Goal: Transaction & Acquisition: Purchase product/service

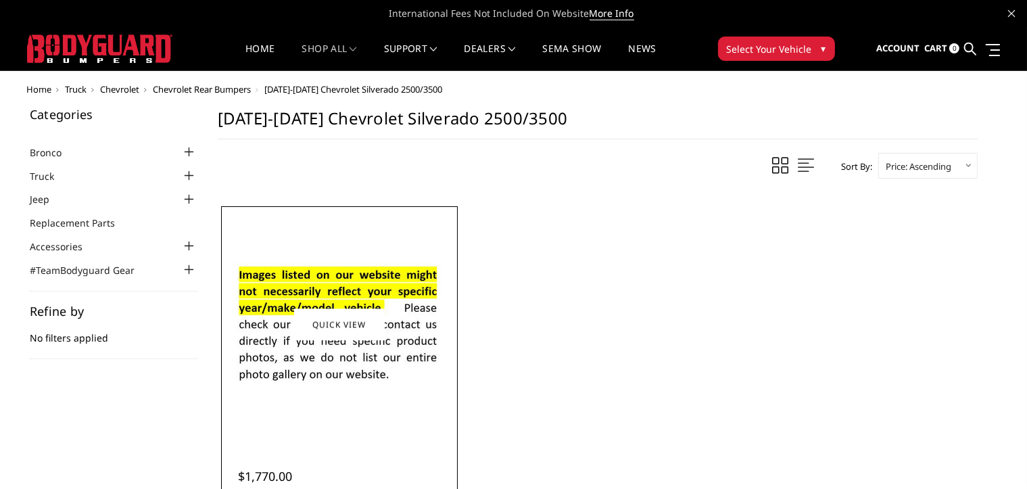
click at [389, 339] on img at bounding box center [339, 324] width 216 height 147
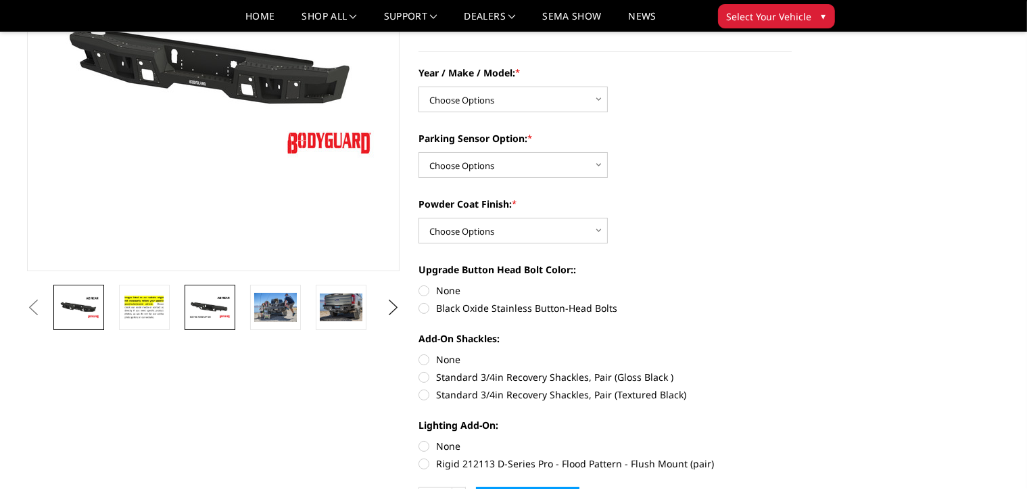
click at [204, 305] on img at bounding box center [210, 307] width 43 height 24
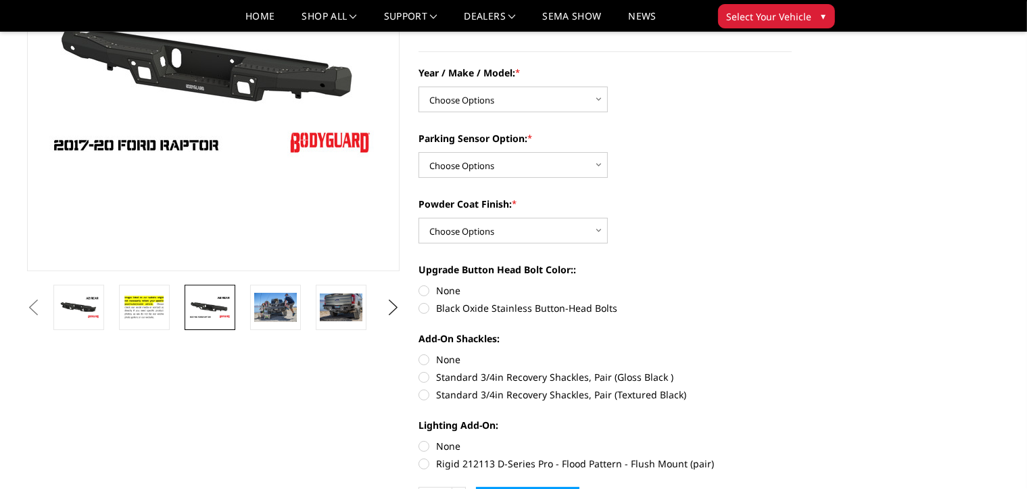
click at [44, 307] on button "Previous" at bounding box center [34, 308] width 20 height 20
click at [44, 312] on button "Previous" at bounding box center [34, 308] width 20 height 20
click at [44, 307] on button "Previous" at bounding box center [34, 308] width 20 height 20
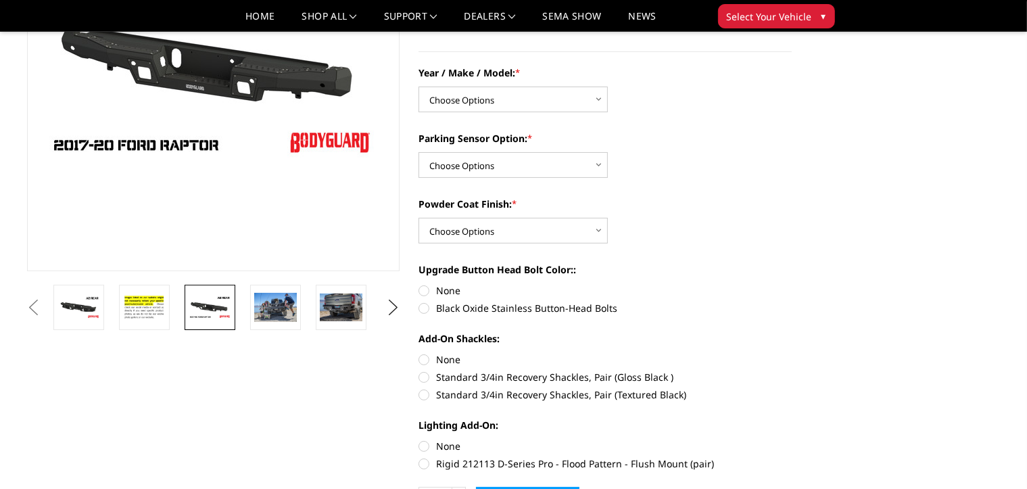
click at [44, 307] on button "Previous" at bounding box center [34, 308] width 20 height 20
click at [279, 306] on img at bounding box center [276, 307] width 43 height 28
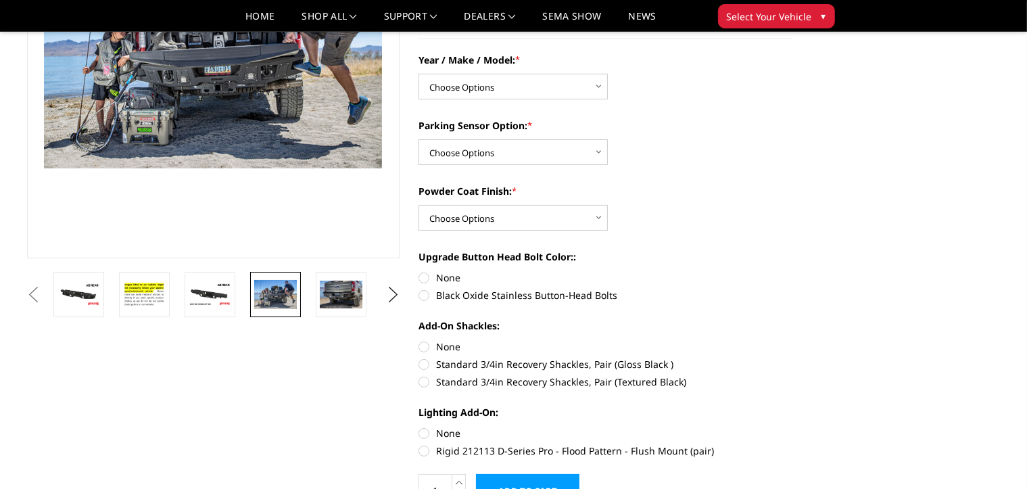
scroll to position [252, 0]
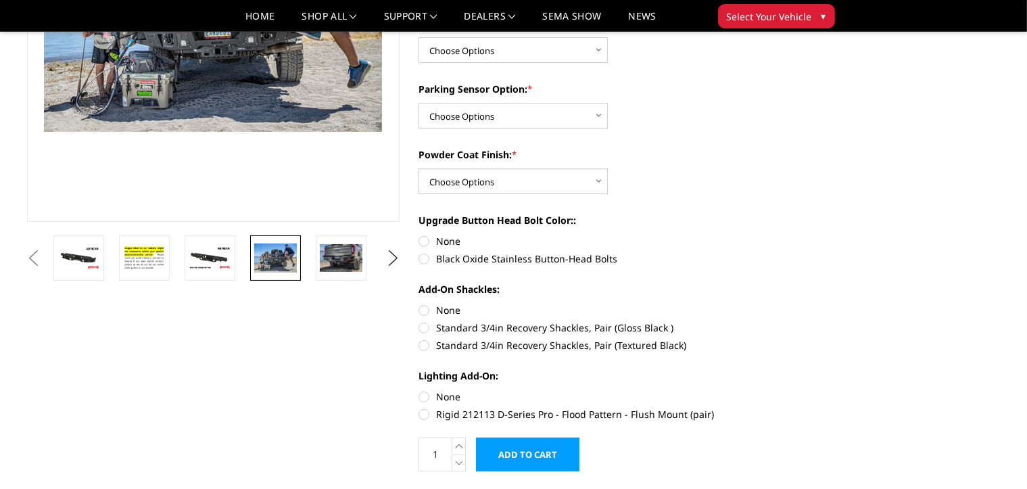
drag, startPoint x: 884, startPoint y: 156, endPoint x: 934, endPoint y: 282, distance: 135.4
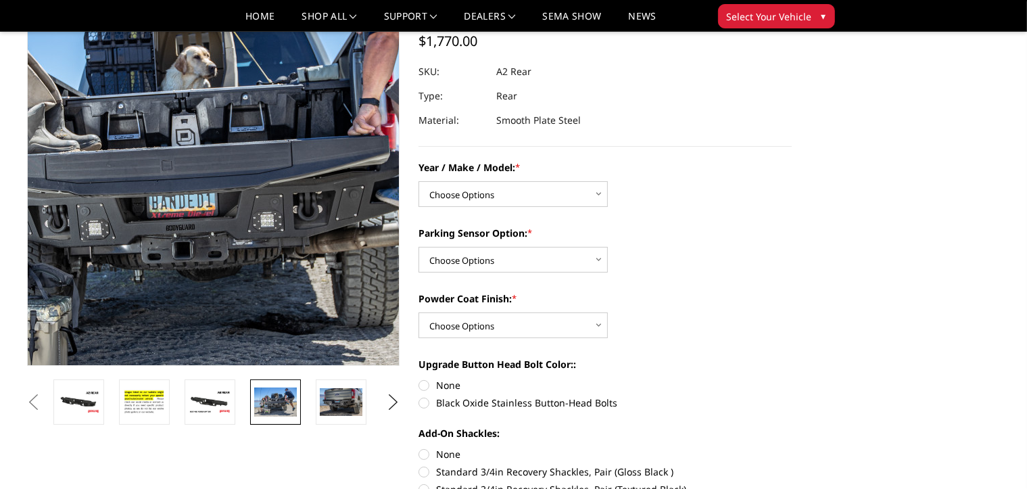
scroll to position [132, 0]
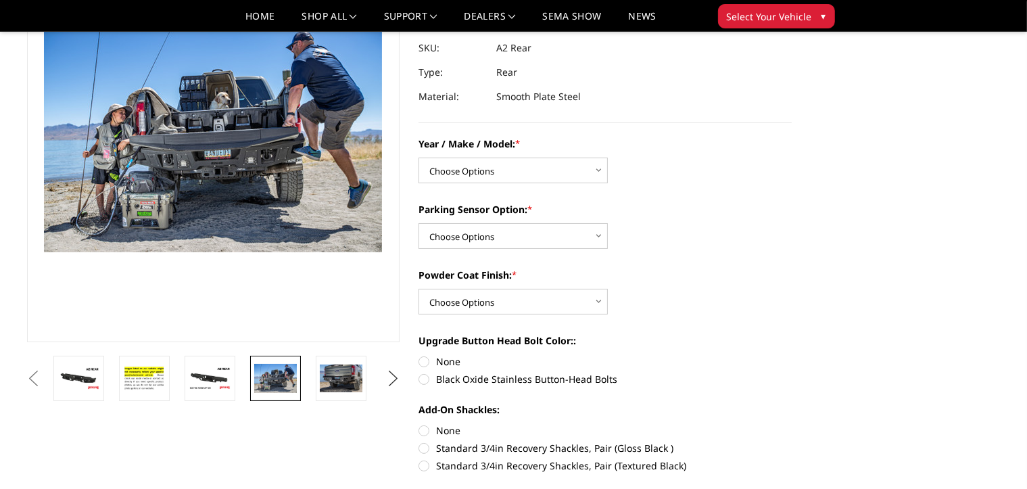
click at [392, 377] on button "Next" at bounding box center [393, 379] width 20 height 20
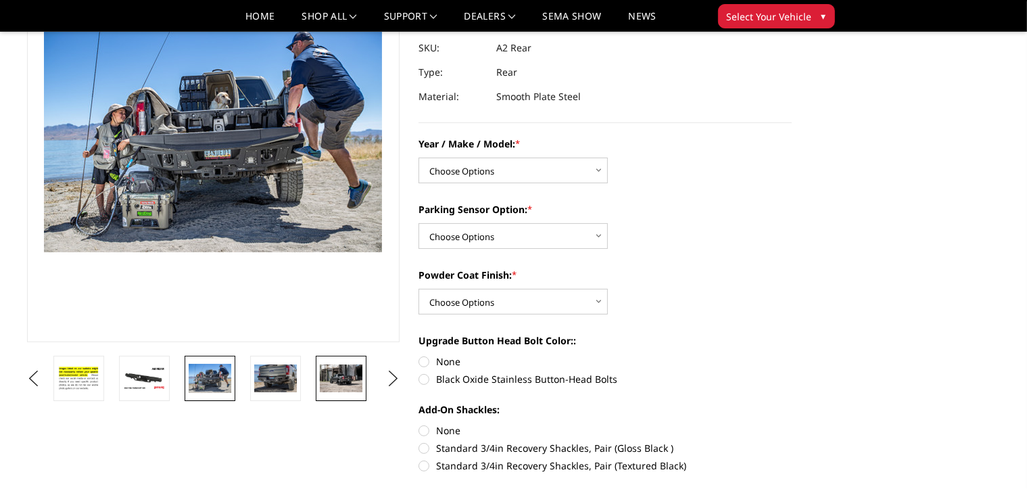
click at [357, 377] on img at bounding box center [341, 378] width 43 height 28
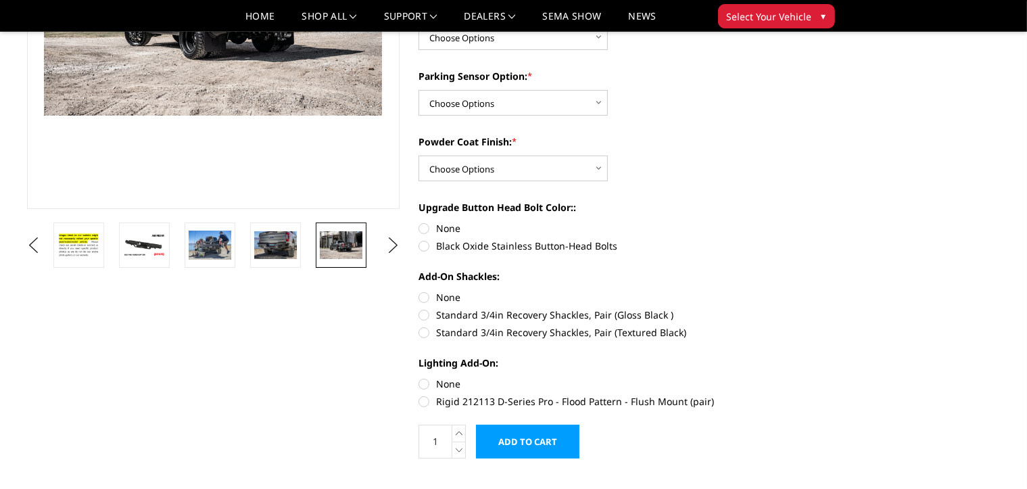
scroll to position [270, 0]
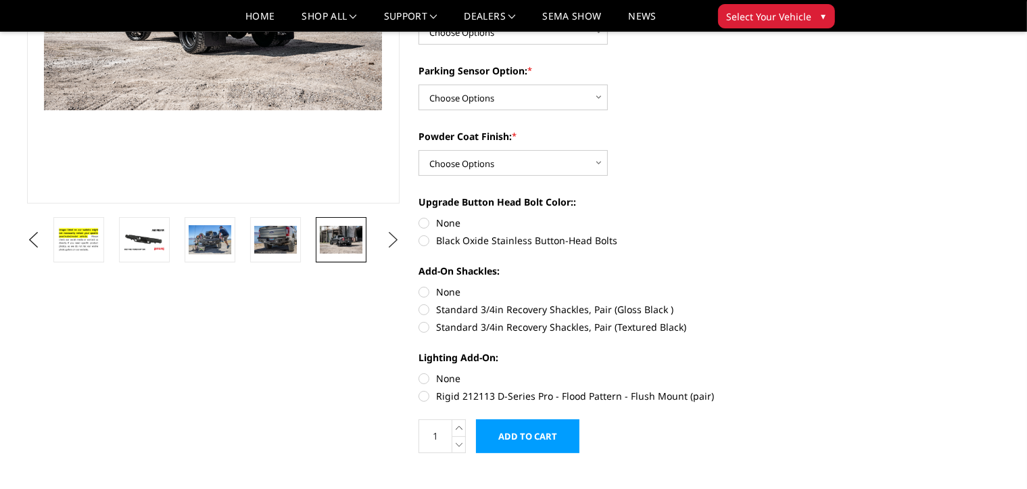
click at [398, 234] on button "Next" at bounding box center [393, 240] width 20 height 20
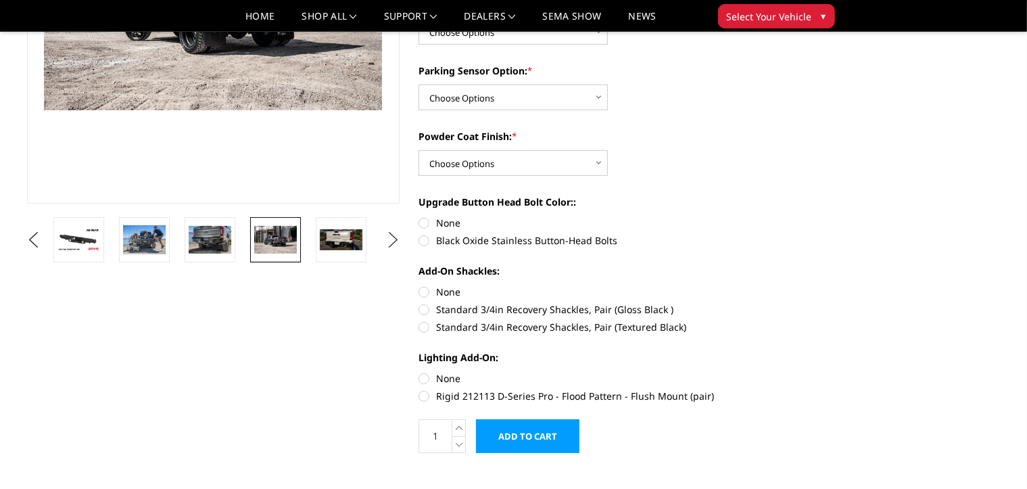
click at [398, 234] on button "Next" at bounding box center [393, 240] width 20 height 20
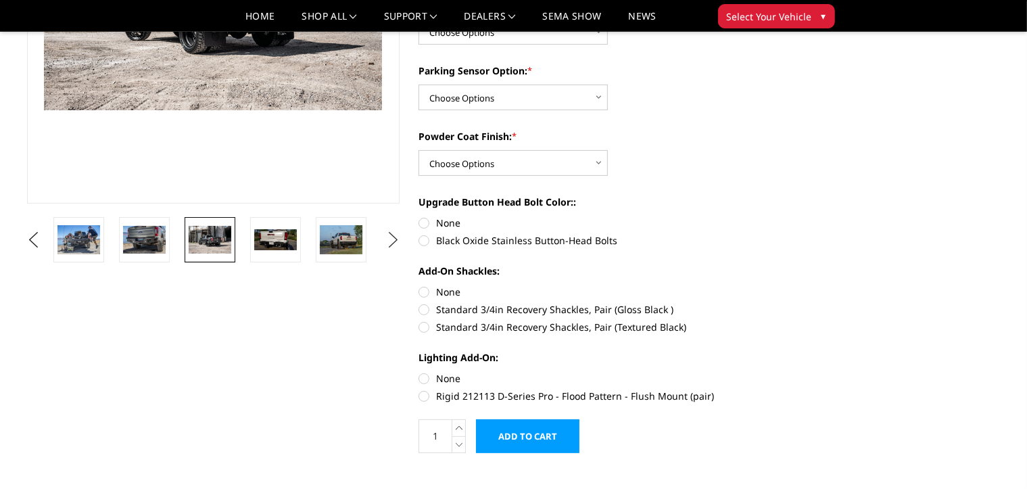
click at [398, 234] on button "Next" at bounding box center [393, 240] width 20 height 20
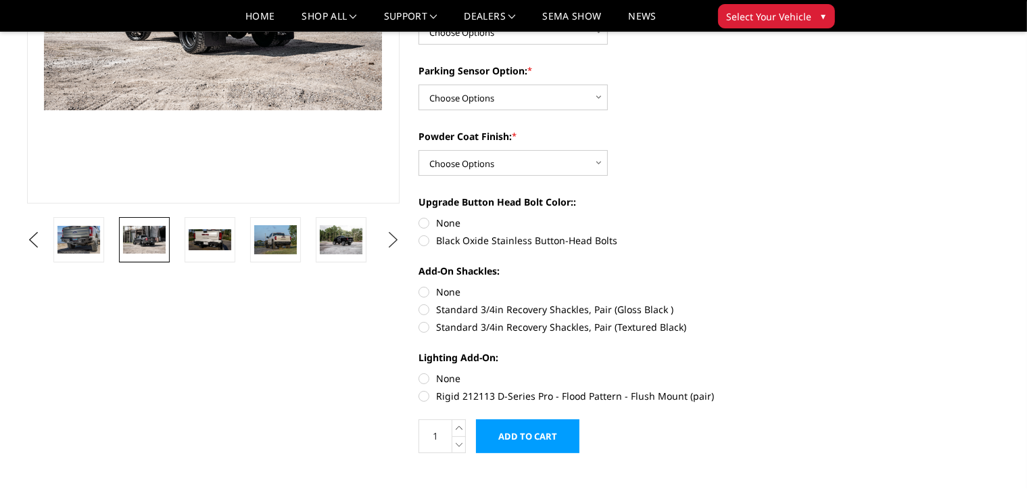
click at [398, 234] on button "Next" at bounding box center [393, 240] width 20 height 20
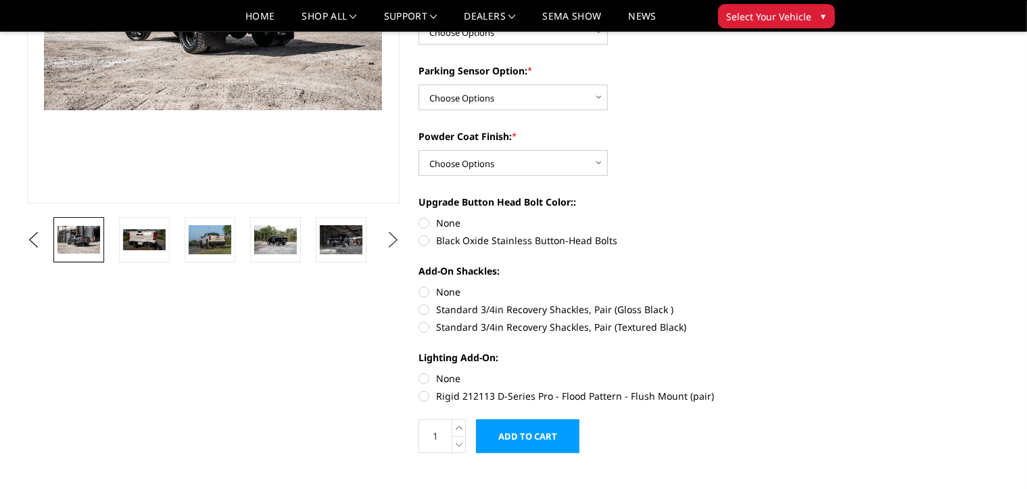
click at [398, 234] on button "Next" at bounding box center [393, 240] width 20 height 20
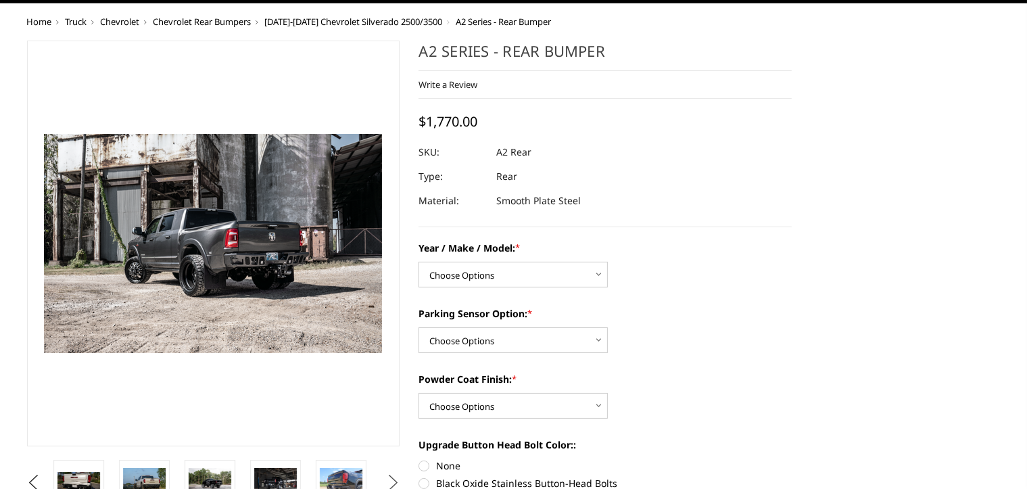
scroll to position [0, 0]
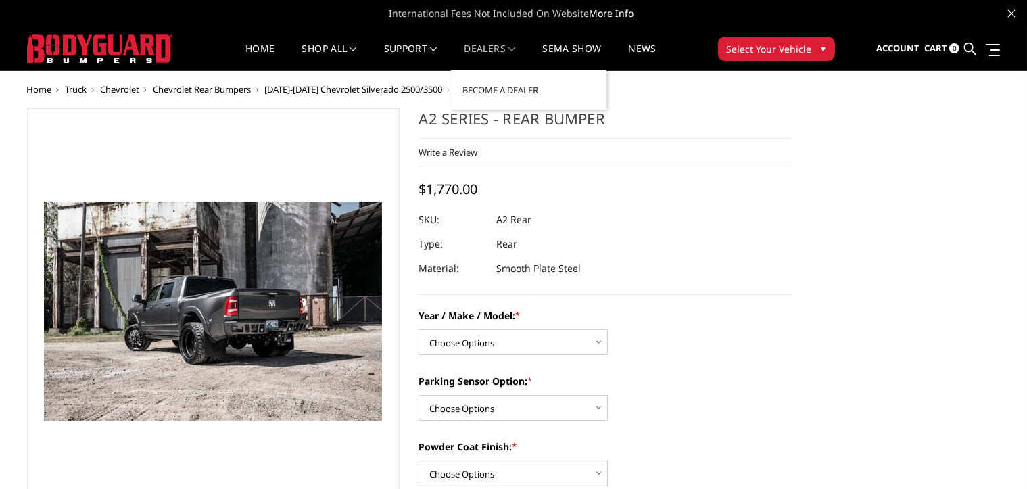
click at [482, 45] on link "Dealers" at bounding box center [490, 57] width 51 height 26
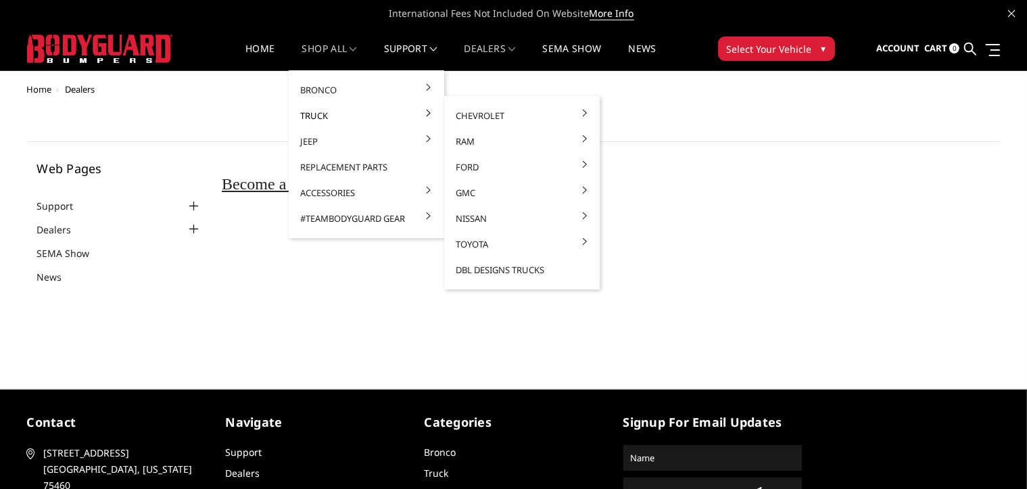
click at [316, 114] on link "Truck" at bounding box center [366, 116] width 145 height 26
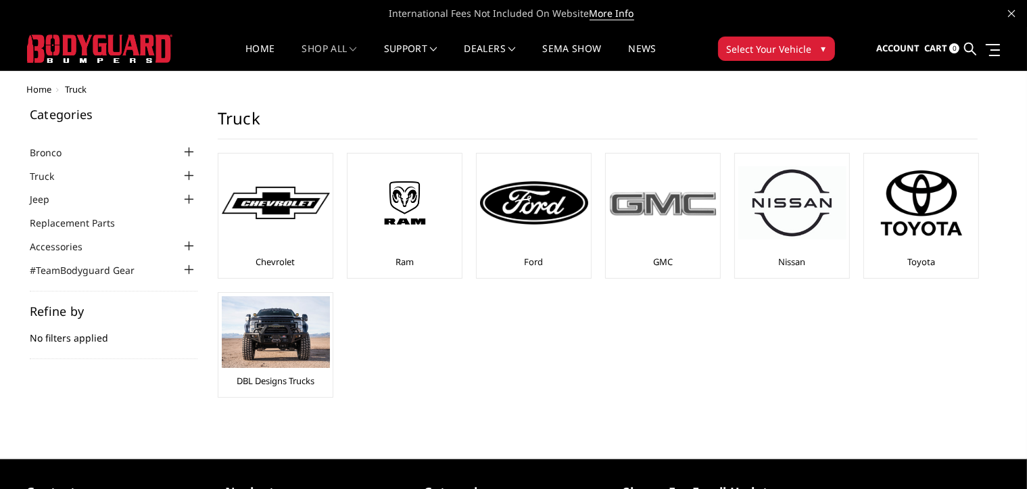
click at [671, 204] on img at bounding box center [663, 203] width 108 height 30
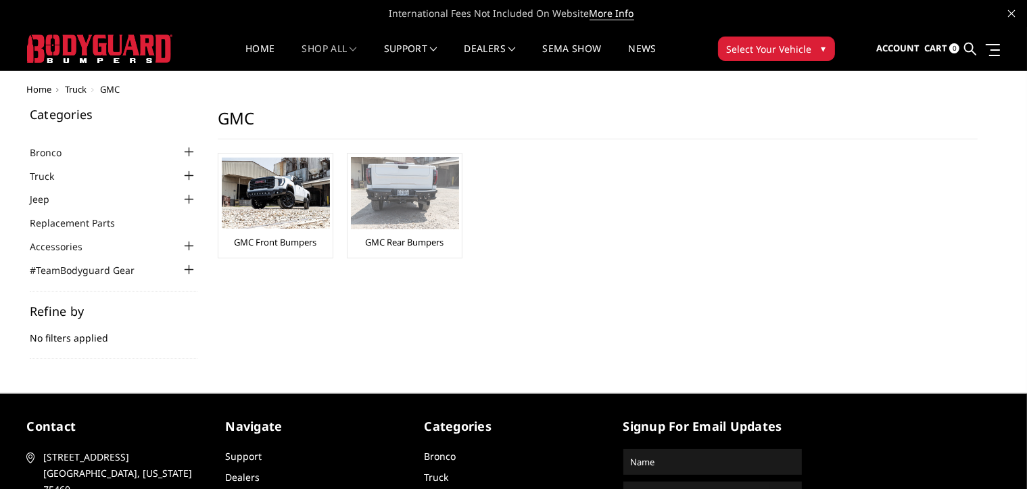
click at [416, 185] on img at bounding box center [405, 193] width 108 height 72
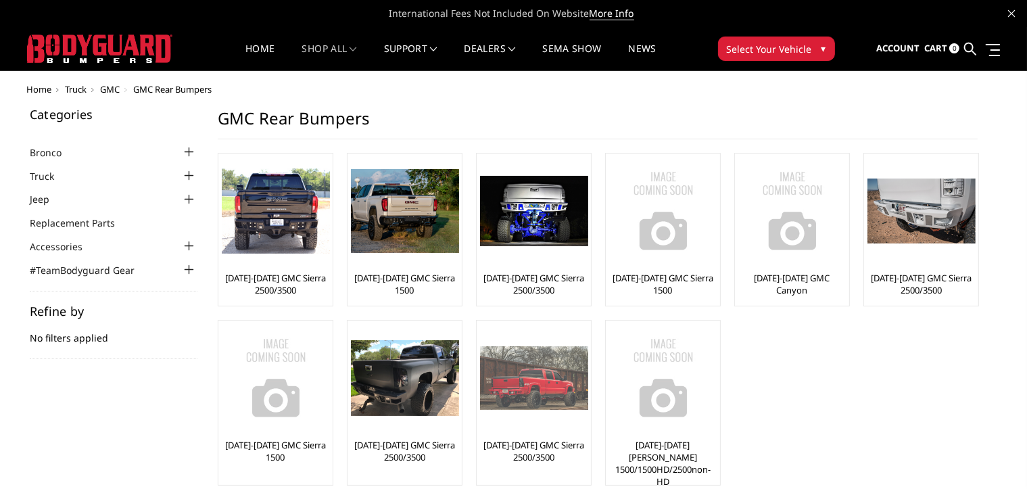
click at [538, 406] on img at bounding box center [534, 378] width 108 height 64
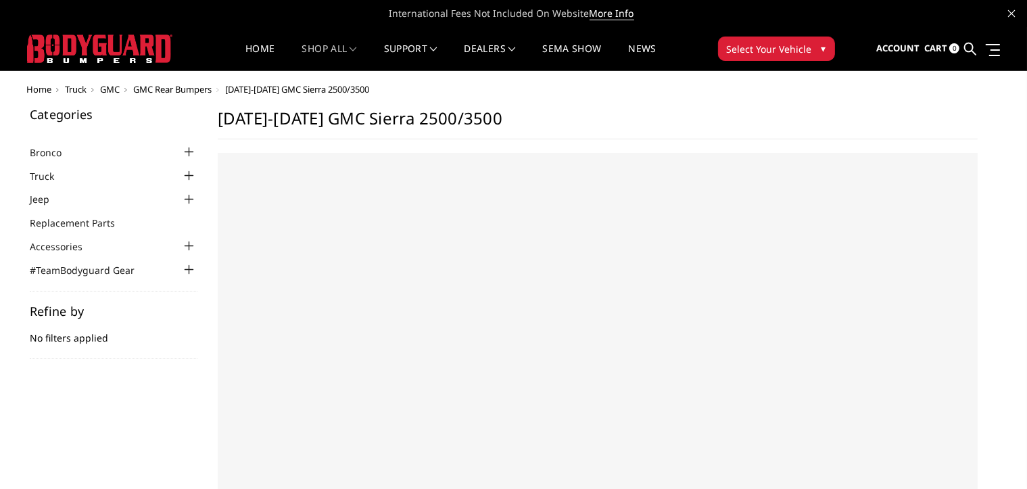
select select "US"
